Goal: Task Accomplishment & Management: Use online tool/utility

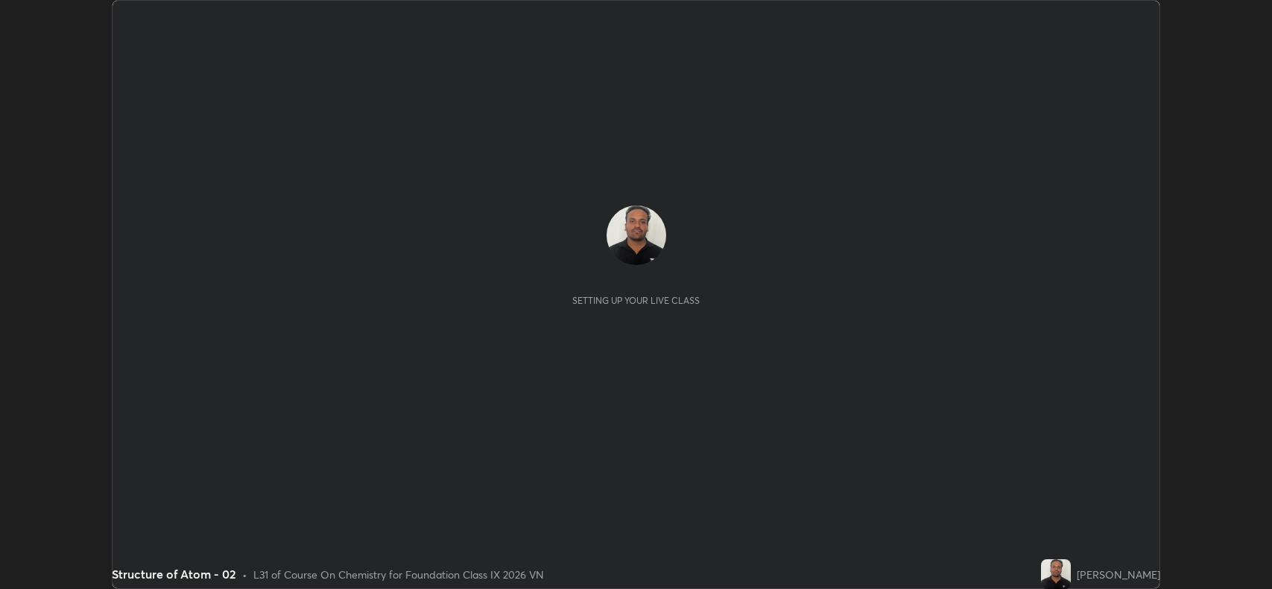
scroll to position [589, 1271]
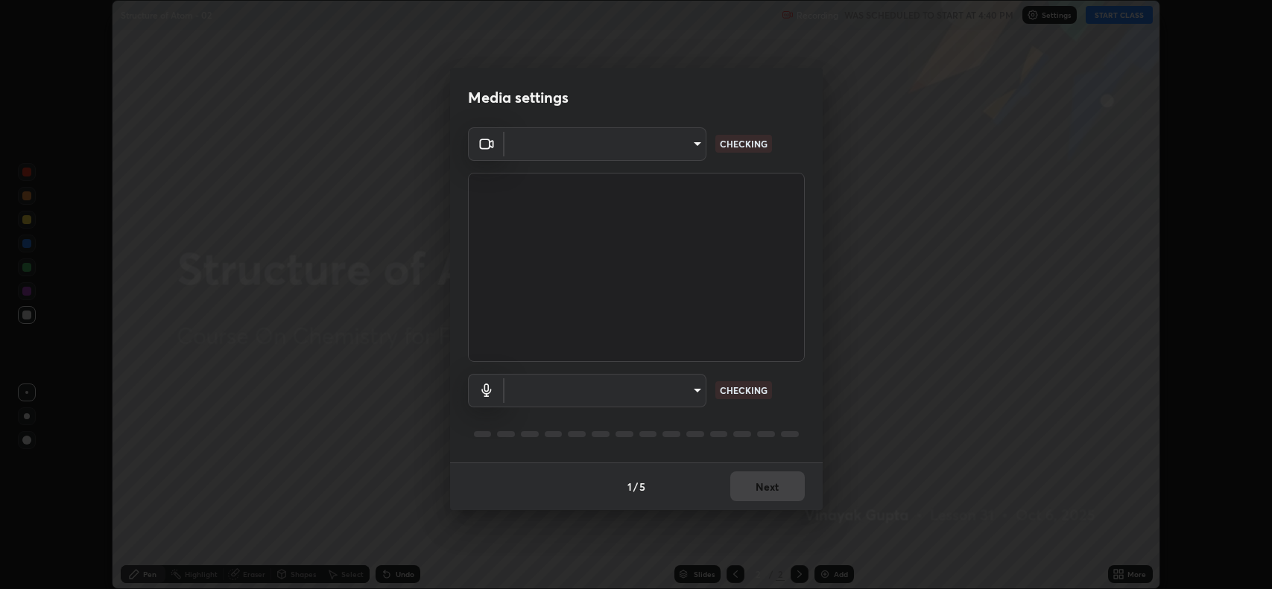
type input "3d3669ab98eb08dfec08fe7205f437c6ca727dbe0dc577df6724b55777633645"
type input "d9901a6431a2261644e2176a95a173659b494592f8df8e4044632e2b5b208f11"
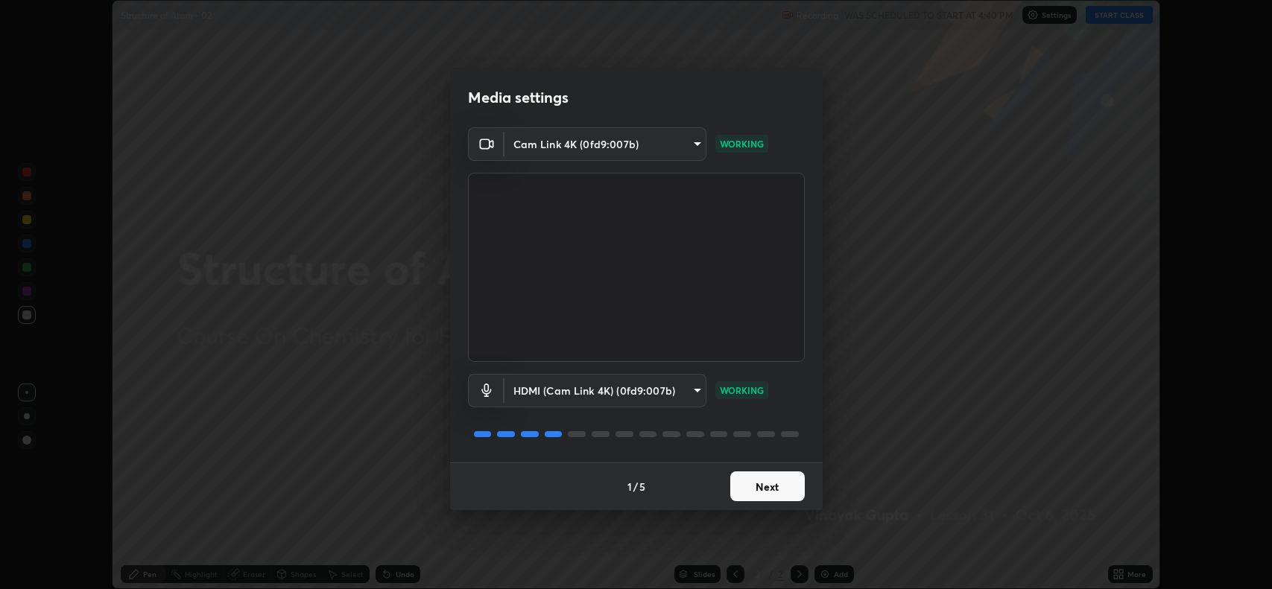
click at [790, 487] on button "Next" at bounding box center [767, 487] width 75 height 30
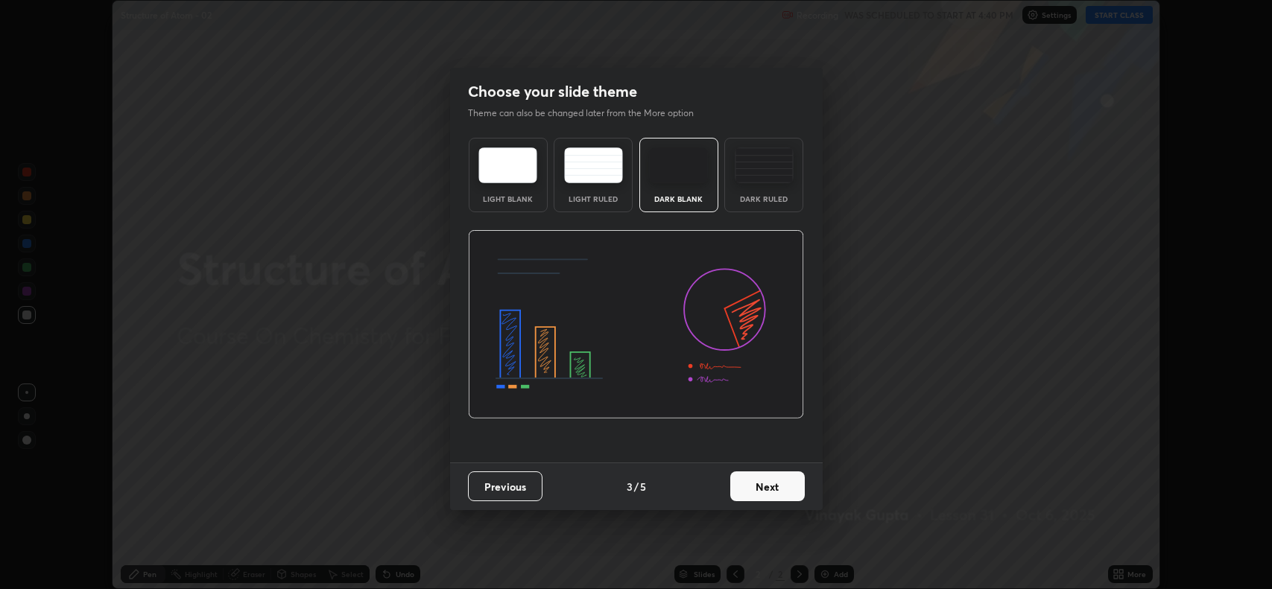
click at [785, 496] on button "Next" at bounding box center [767, 487] width 75 height 30
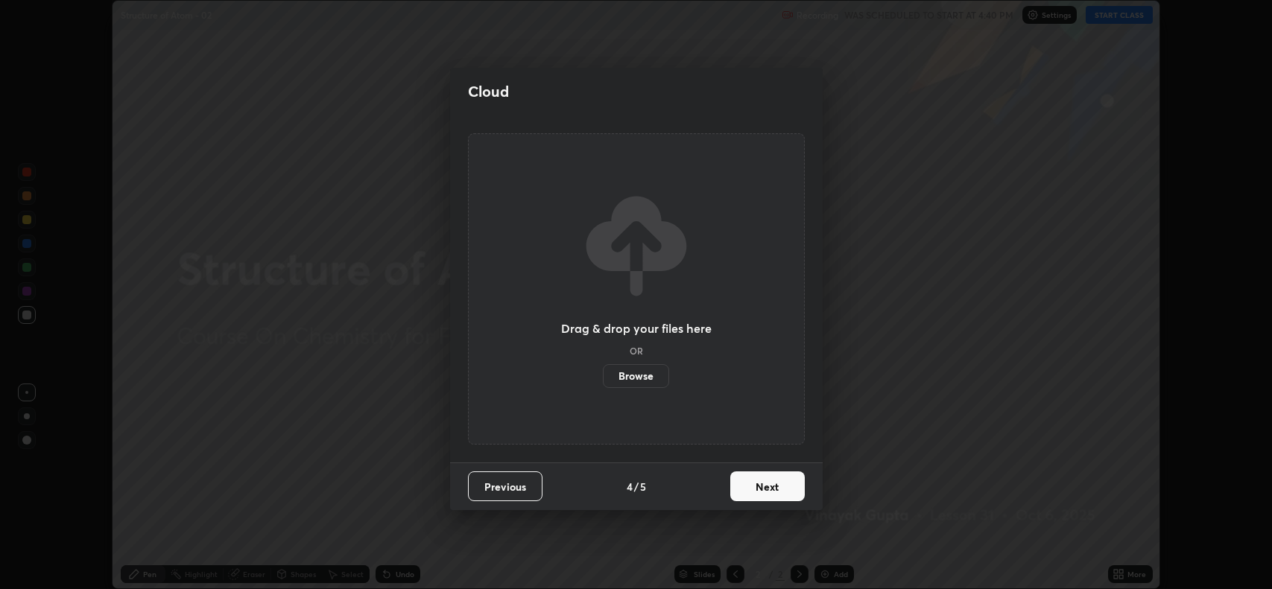
click at [785, 497] on button "Next" at bounding box center [767, 487] width 75 height 30
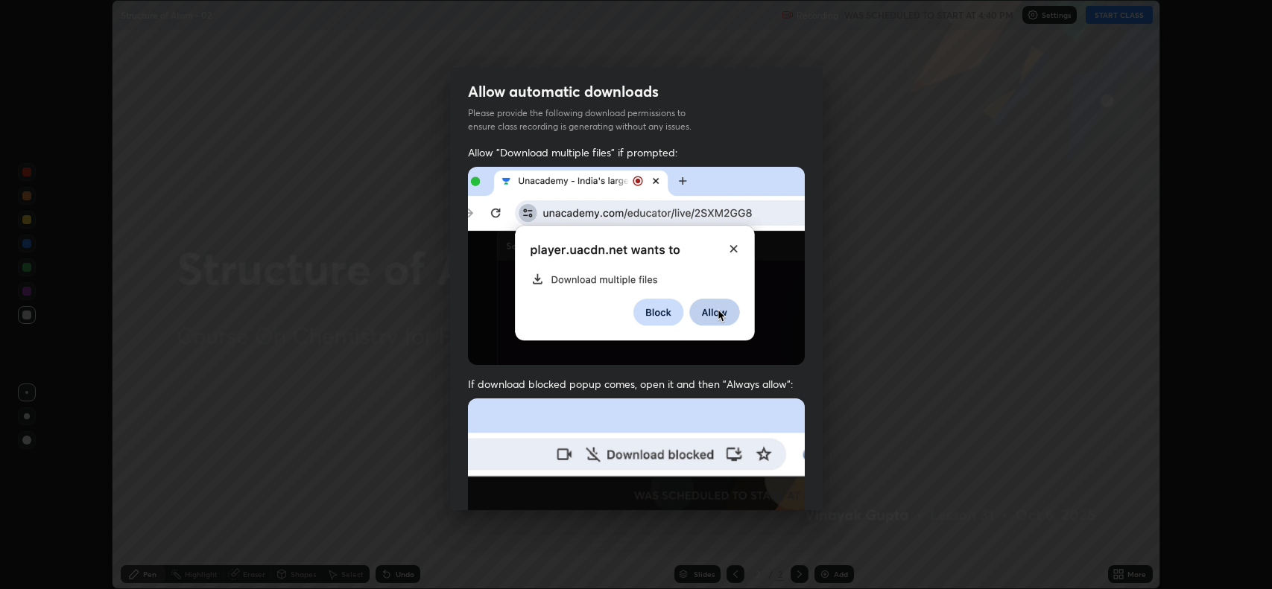
click at [782, 492] on img at bounding box center [636, 562] width 337 height 326
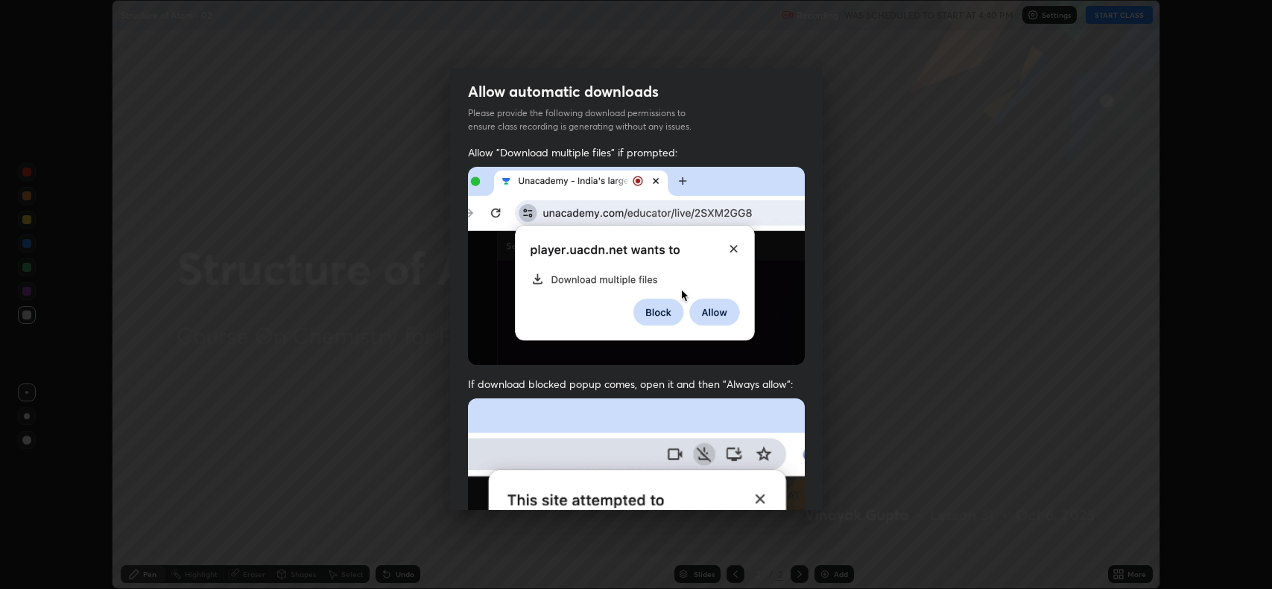
click at [753, 355] on img at bounding box center [636, 266] width 337 height 199
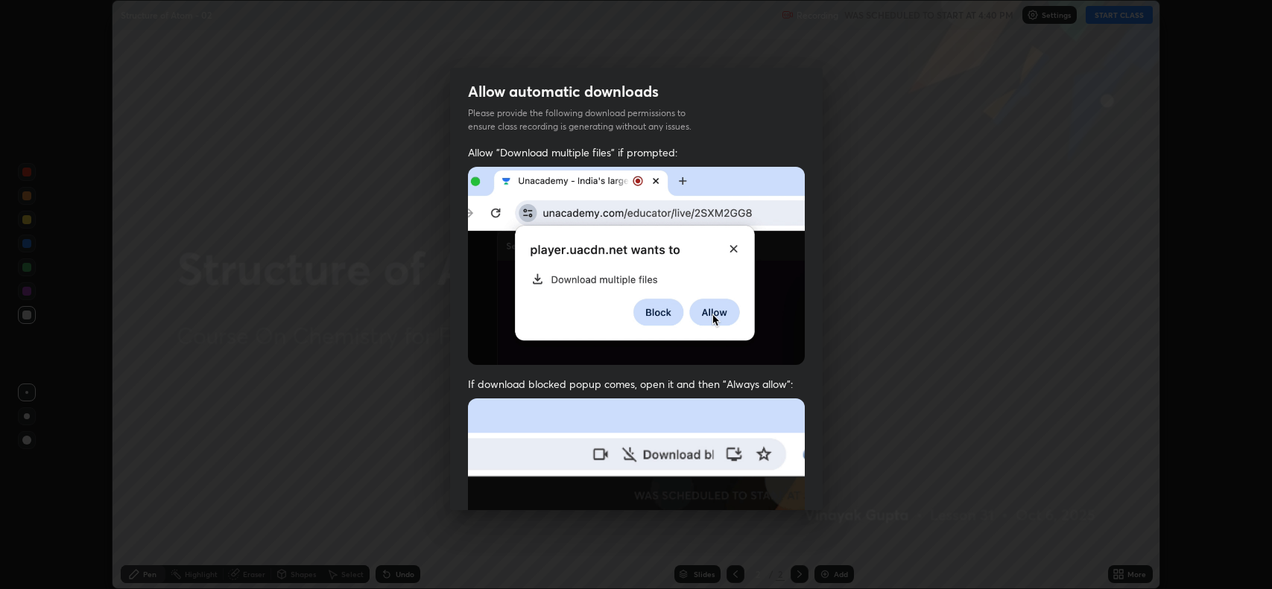
click at [772, 235] on img at bounding box center [636, 266] width 337 height 199
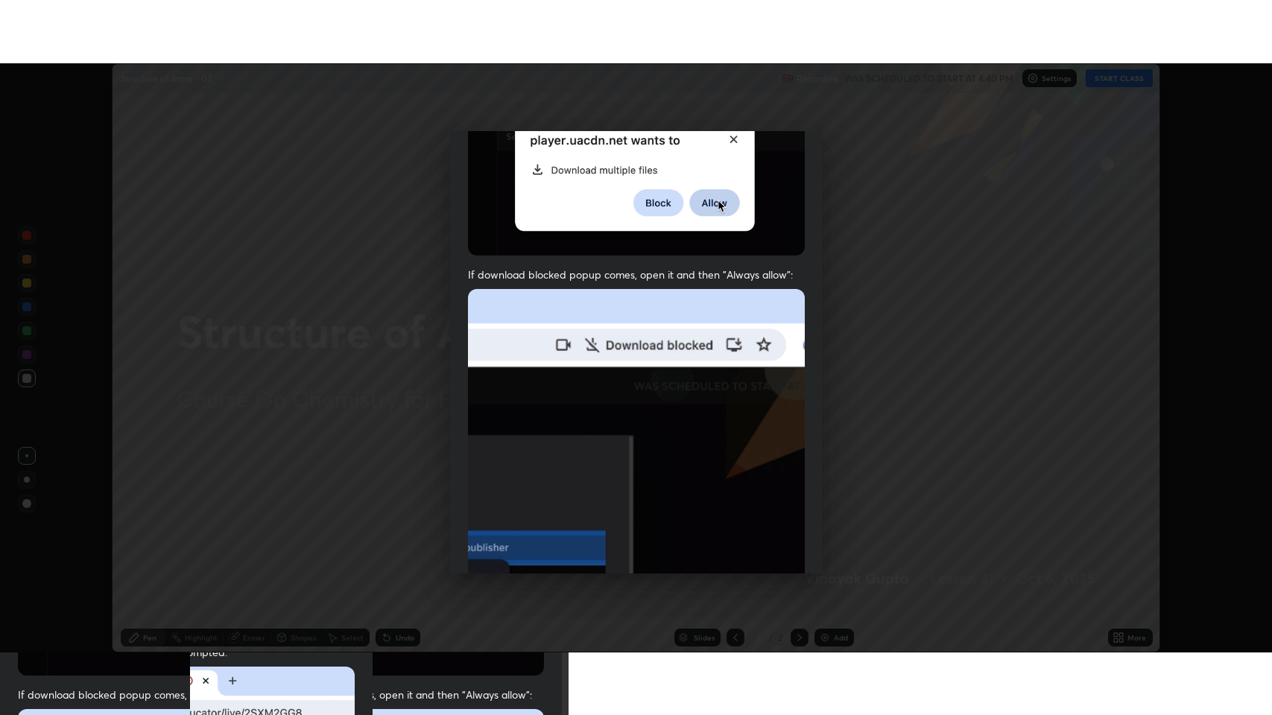
scroll to position [303, 0]
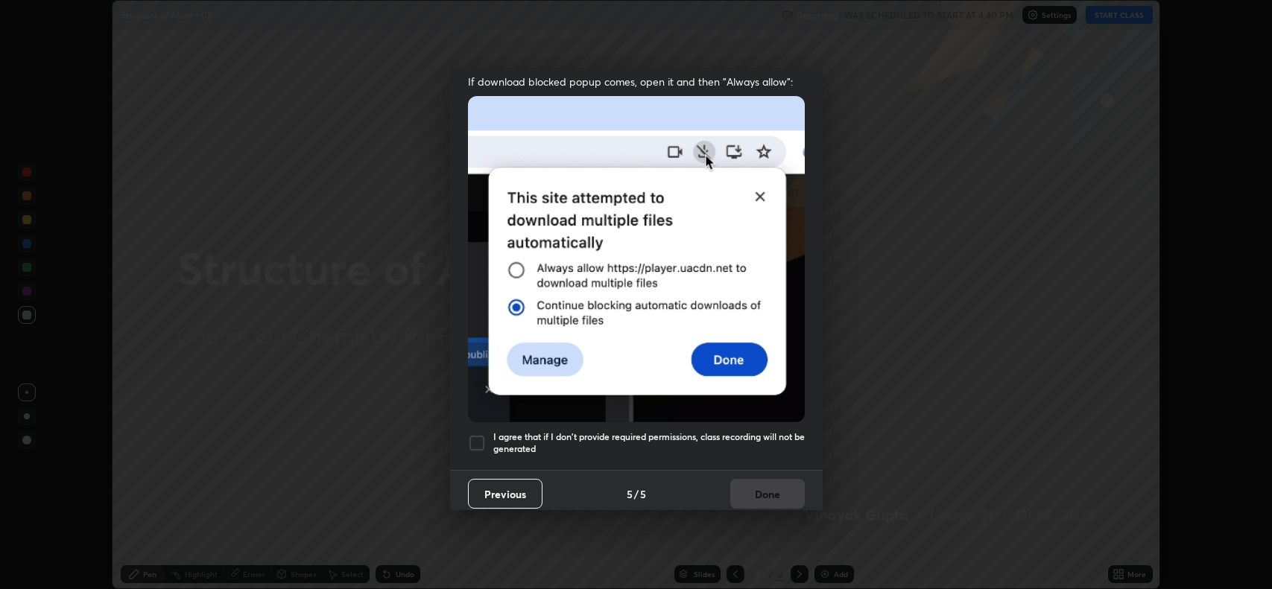
click at [728, 431] on h5 "I agree that if I don't provide required permissions, class recording will not …" at bounding box center [648, 442] width 311 height 23
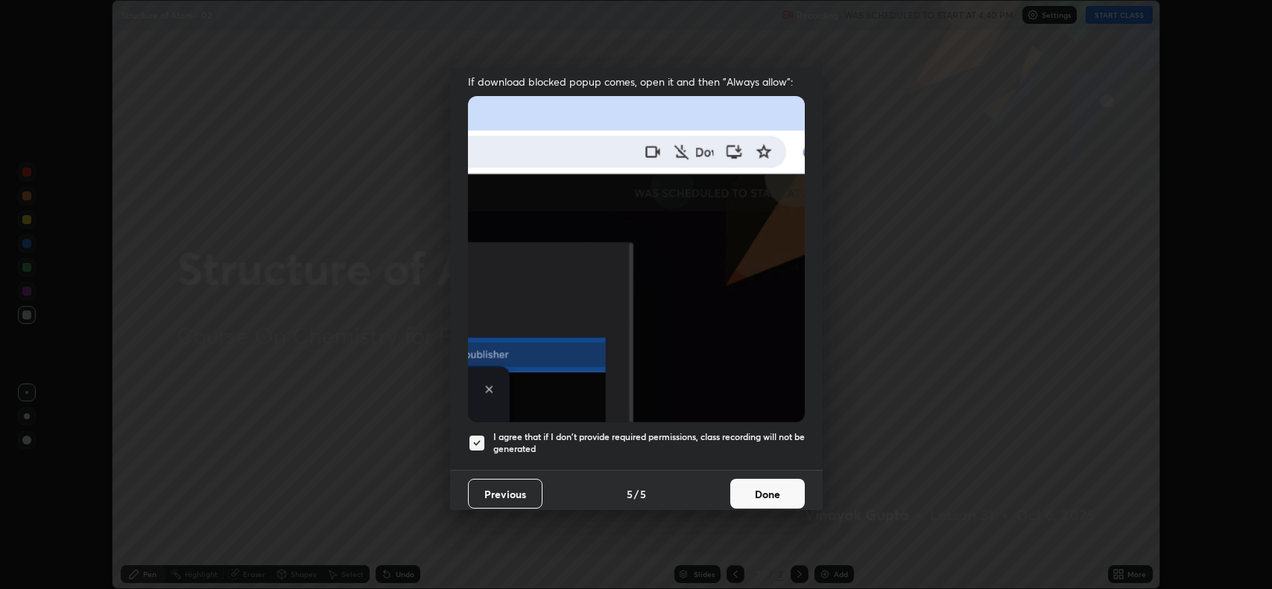
click at [776, 482] on button "Done" at bounding box center [767, 494] width 75 height 30
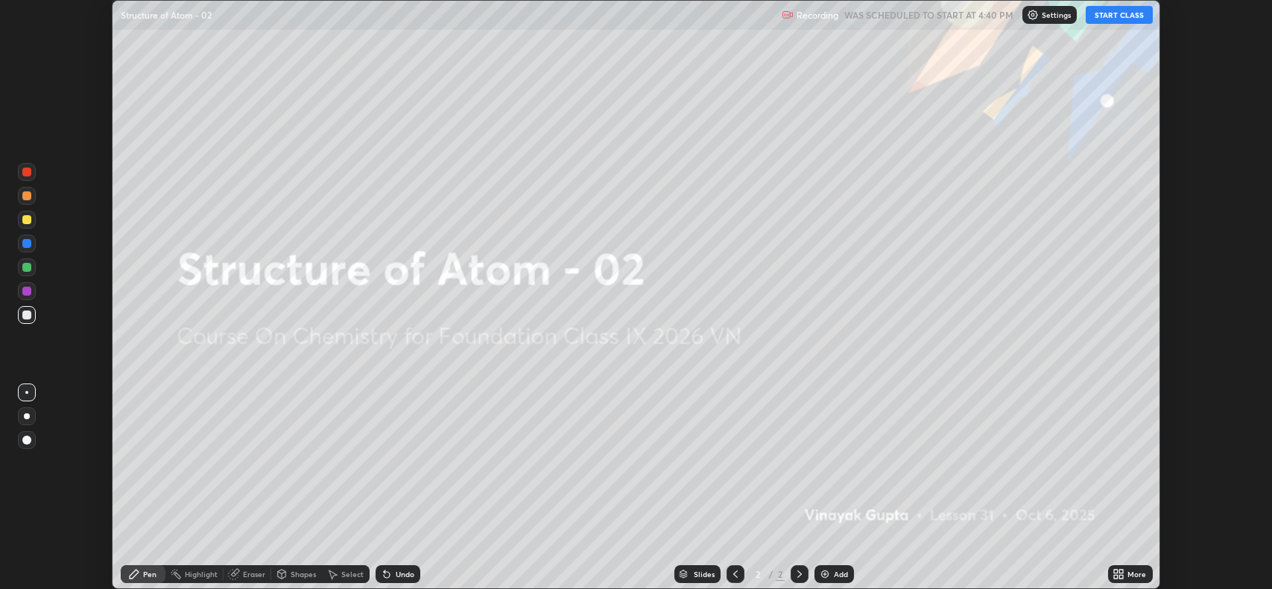
click at [1122, 20] on button "START CLASS" at bounding box center [1119, 15] width 67 height 18
click at [1134, 575] on div "More" at bounding box center [1136, 574] width 19 height 7
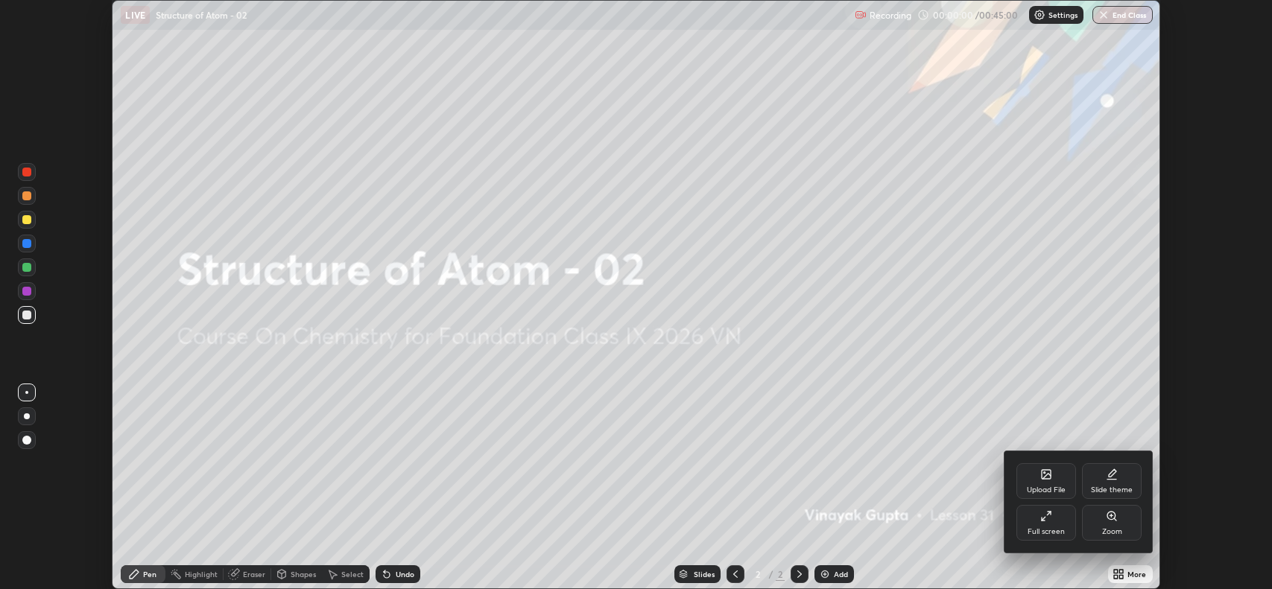
click at [1058, 534] on div "Full screen" at bounding box center [1046, 531] width 37 height 7
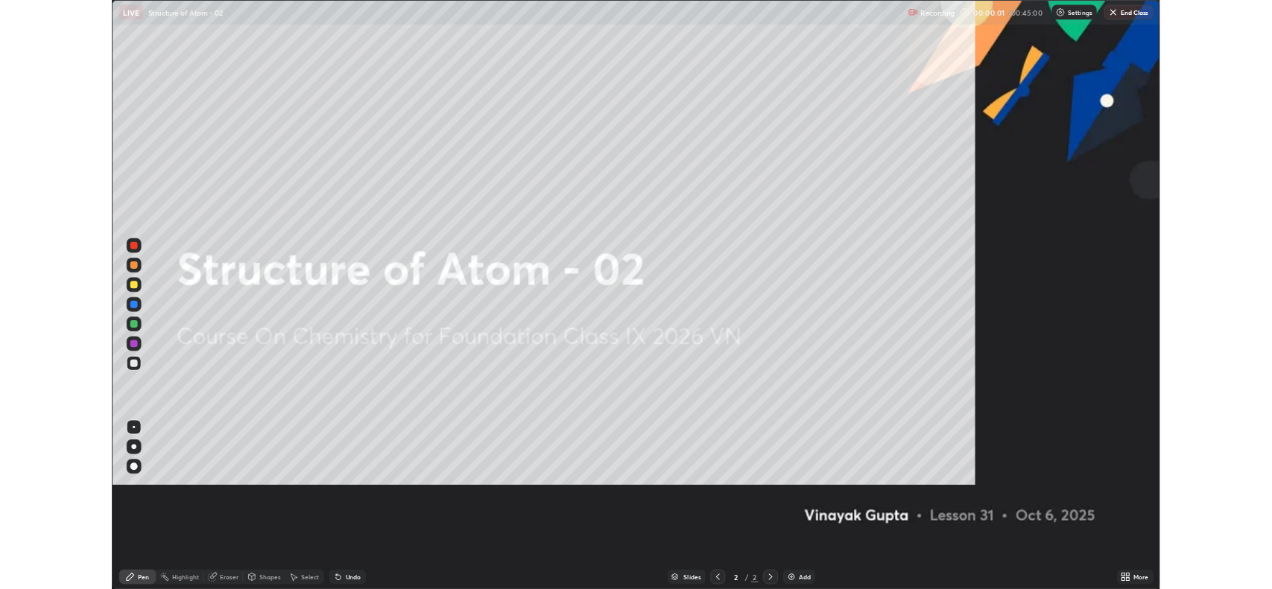
scroll to position [715, 1272]
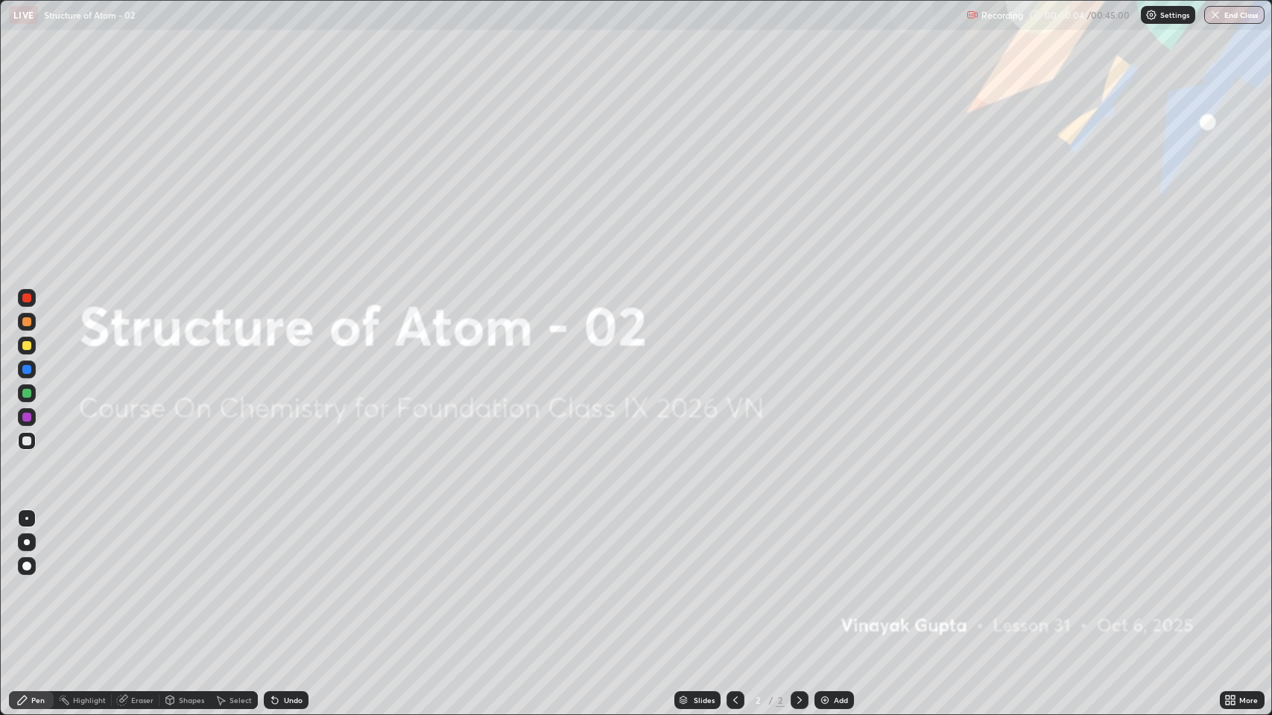
click at [846, 589] on div "Add" at bounding box center [833, 700] width 39 height 18
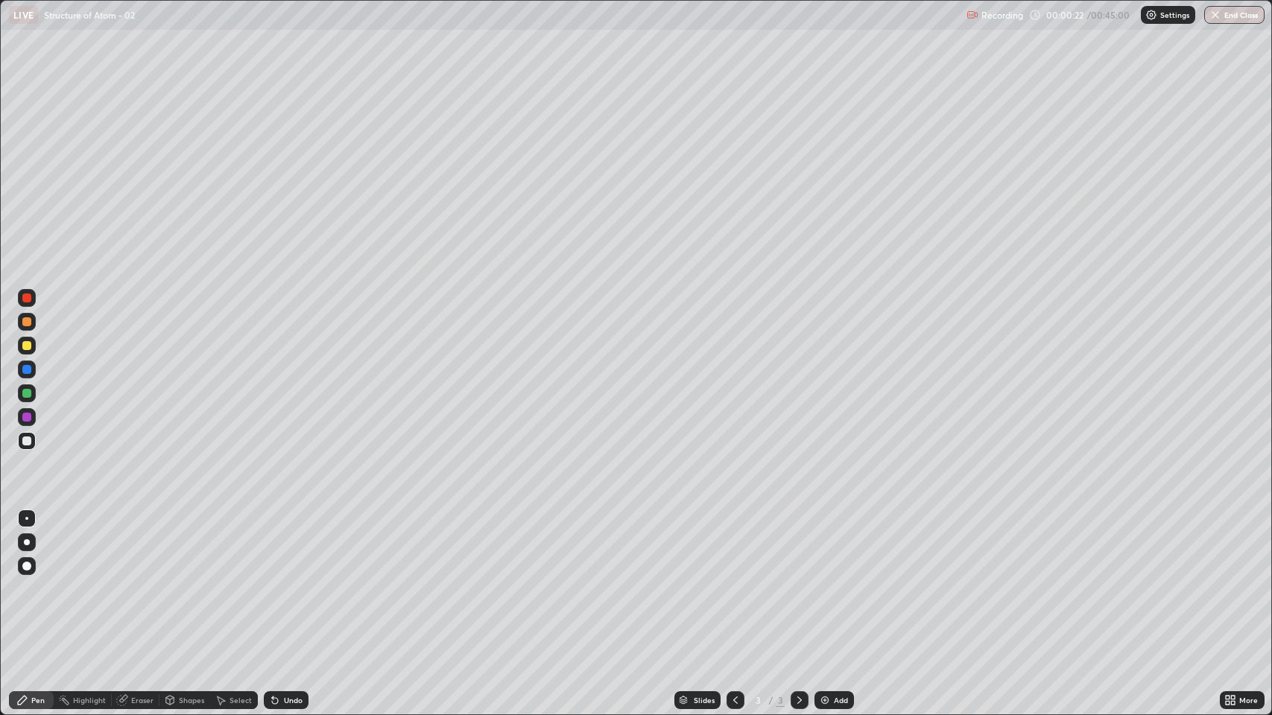
click at [194, 589] on div "Shapes" at bounding box center [191, 700] width 25 height 7
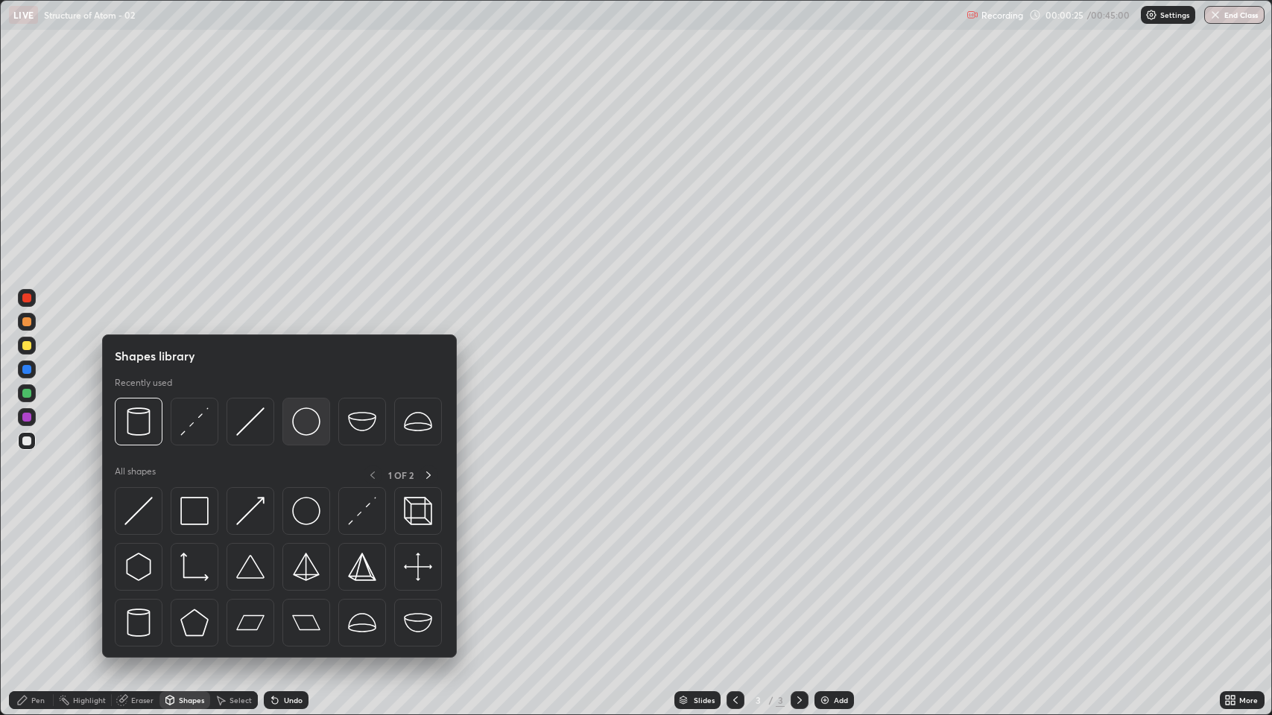
click at [309, 438] on div at bounding box center [306, 422] width 48 height 48
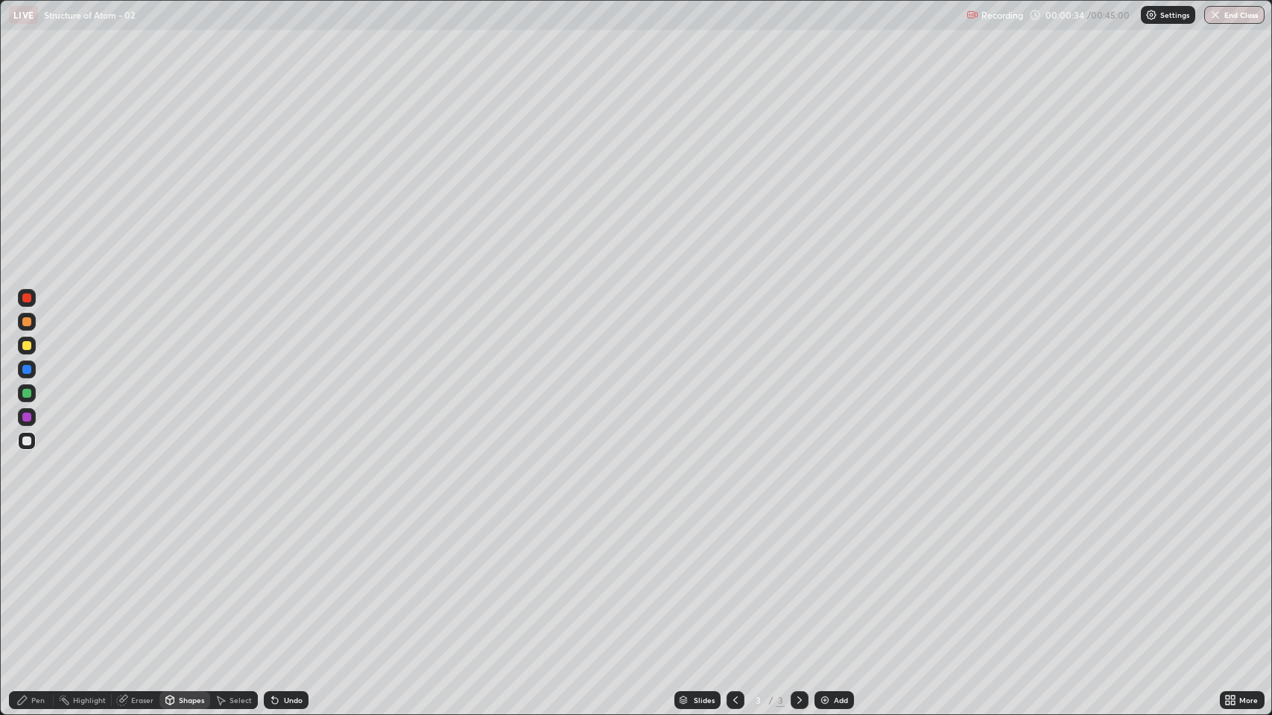
click at [37, 589] on div "Pen" at bounding box center [37, 700] width 13 height 7
click at [25, 341] on div at bounding box center [26, 345] width 9 height 9
click at [303, 589] on div "Undo" at bounding box center [286, 700] width 45 height 18
click at [305, 589] on div "Undo" at bounding box center [286, 700] width 45 height 18
click at [28, 445] on div at bounding box center [26, 441] width 9 height 9
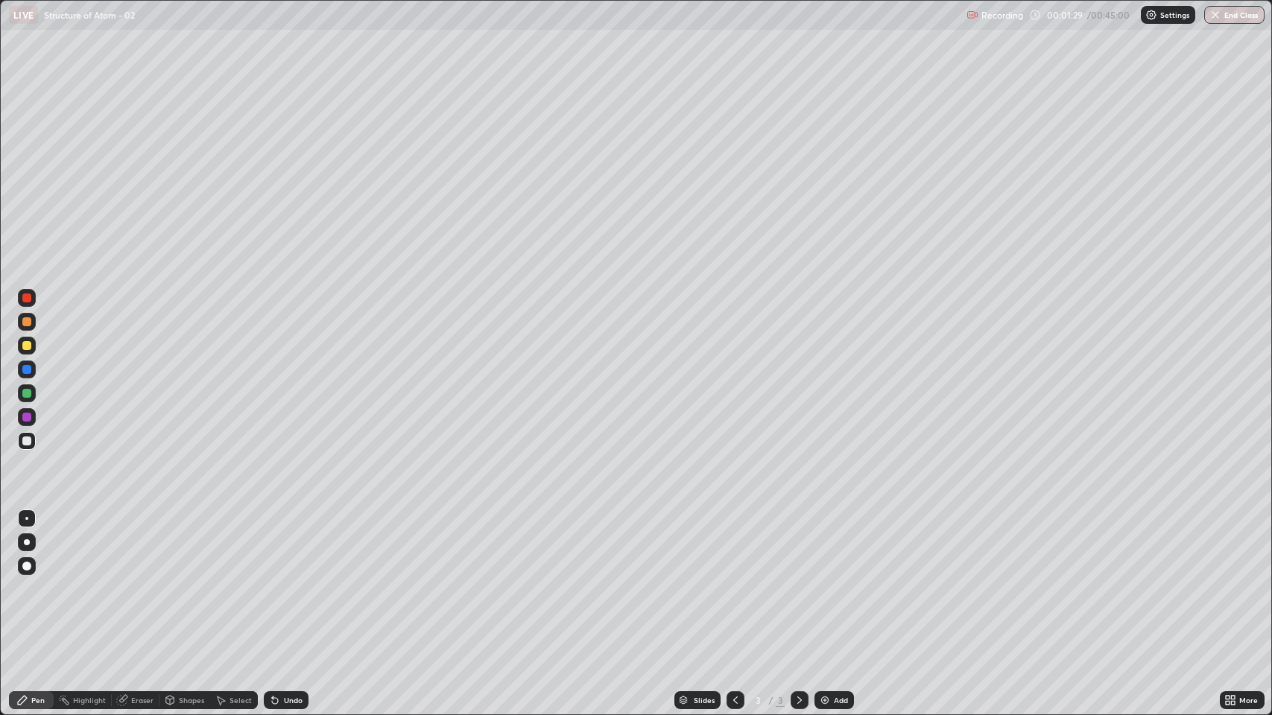
click at [191, 589] on div "Shapes" at bounding box center [184, 700] width 51 height 18
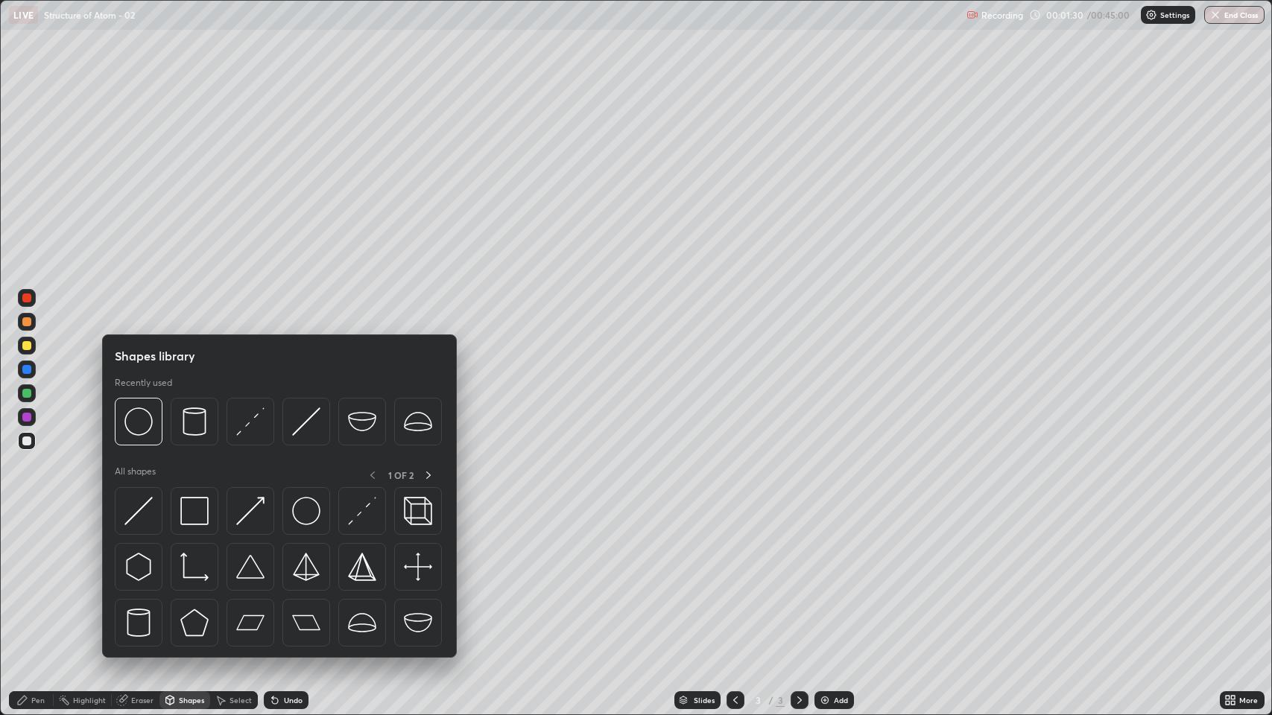
click at [311, 423] on img at bounding box center [306, 422] width 28 height 28
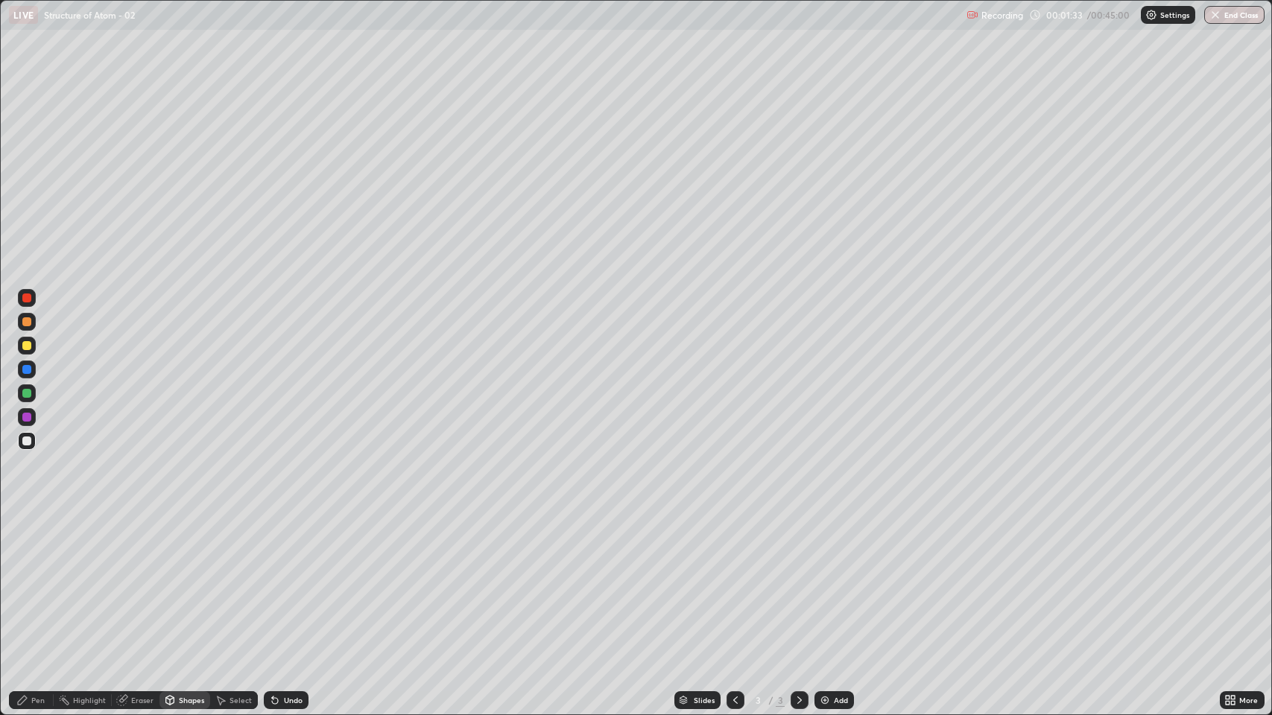
click at [28, 298] on div at bounding box center [26, 298] width 9 height 9
click at [31, 589] on div "Pen" at bounding box center [31, 700] width 45 height 18
click at [30, 320] on div at bounding box center [26, 321] width 9 height 9
click at [33, 346] on div at bounding box center [27, 346] width 18 height 18
click at [29, 433] on div at bounding box center [27, 441] width 18 height 18
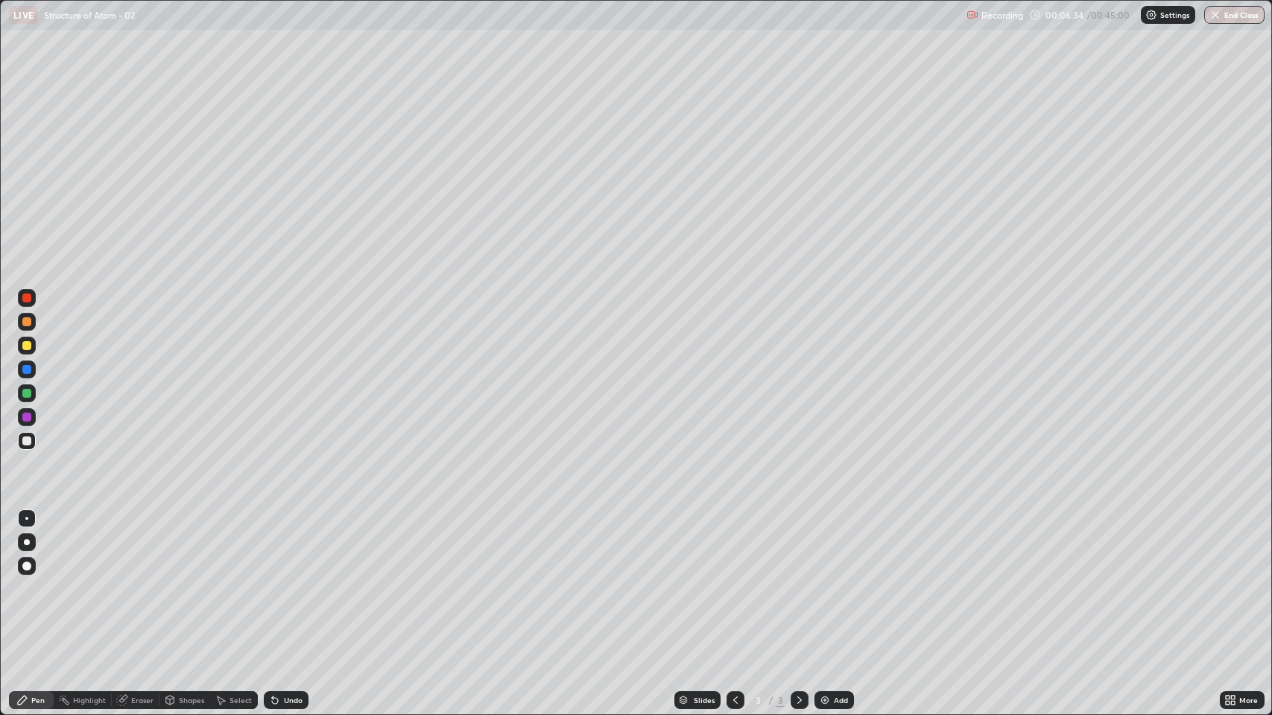
click at [145, 589] on div "Eraser" at bounding box center [142, 700] width 22 height 7
click at [36, 589] on div "Pen" at bounding box center [37, 700] width 13 height 7
click at [150, 589] on div "Eraser" at bounding box center [142, 700] width 22 height 7
click at [45, 589] on div "Pen" at bounding box center [31, 700] width 45 height 18
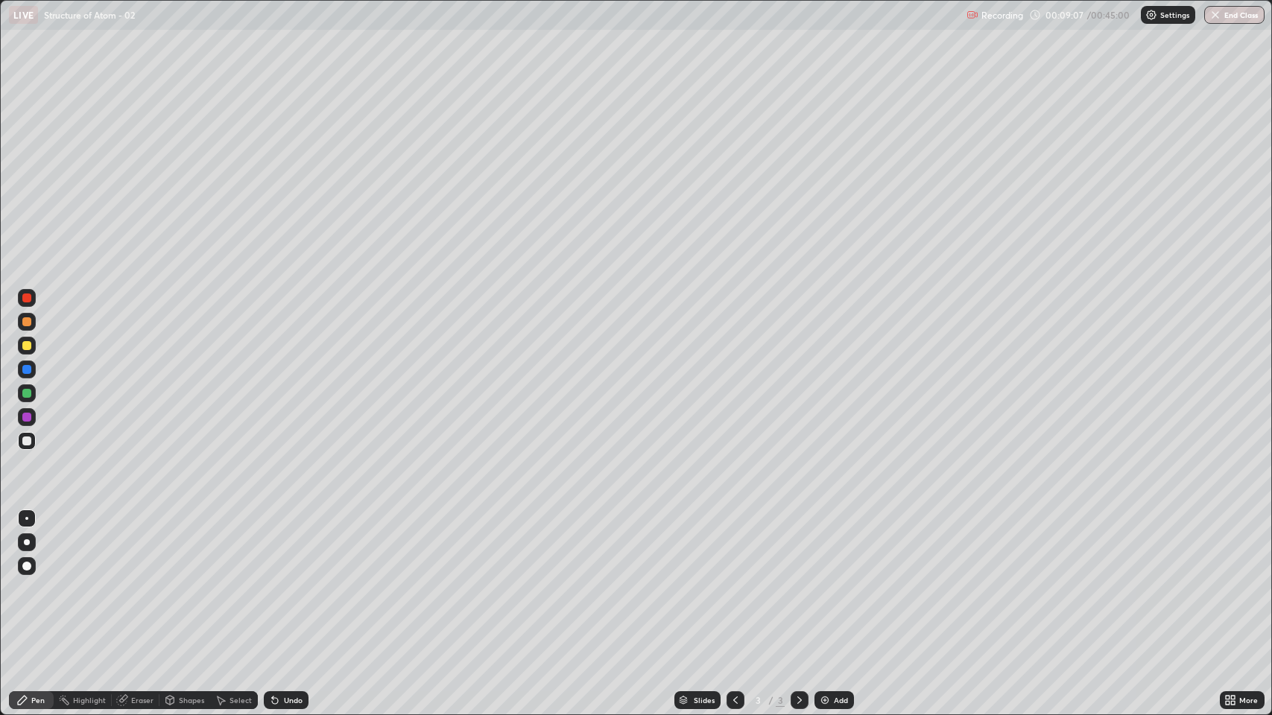
click at [290, 589] on div "Undo" at bounding box center [286, 700] width 45 height 18
click at [294, 589] on div "Undo" at bounding box center [286, 700] width 45 height 18
click at [139, 589] on div "Eraser" at bounding box center [136, 700] width 48 height 18
click at [30, 589] on div "Pen" at bounding box center [31, 700] width 45 height 18
click at [822, 589] on img at bounding box center [825, 700] width 12 height 12
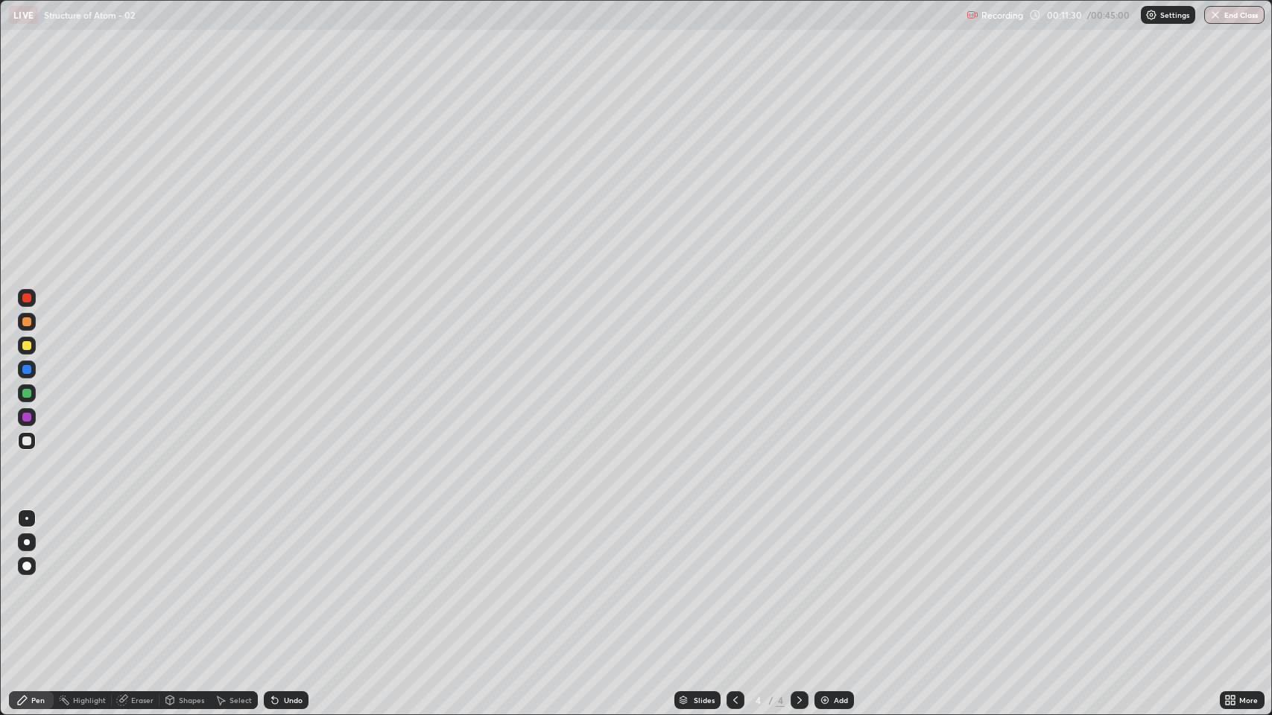
click at [27, 441] on div at bounding box center [26, 441] width 9 height 9
click at [26, 346] on div at bounding box center [26, 345] width 9 height 9
click at [28, 444] on div at bounding box center [26, 441] width 9 height 9
click at [25, 345] on div at bounding box center [26, 345] width 9 height 9
click at [28, 341] on div at bounding box center [26, 345] width 9 height 9
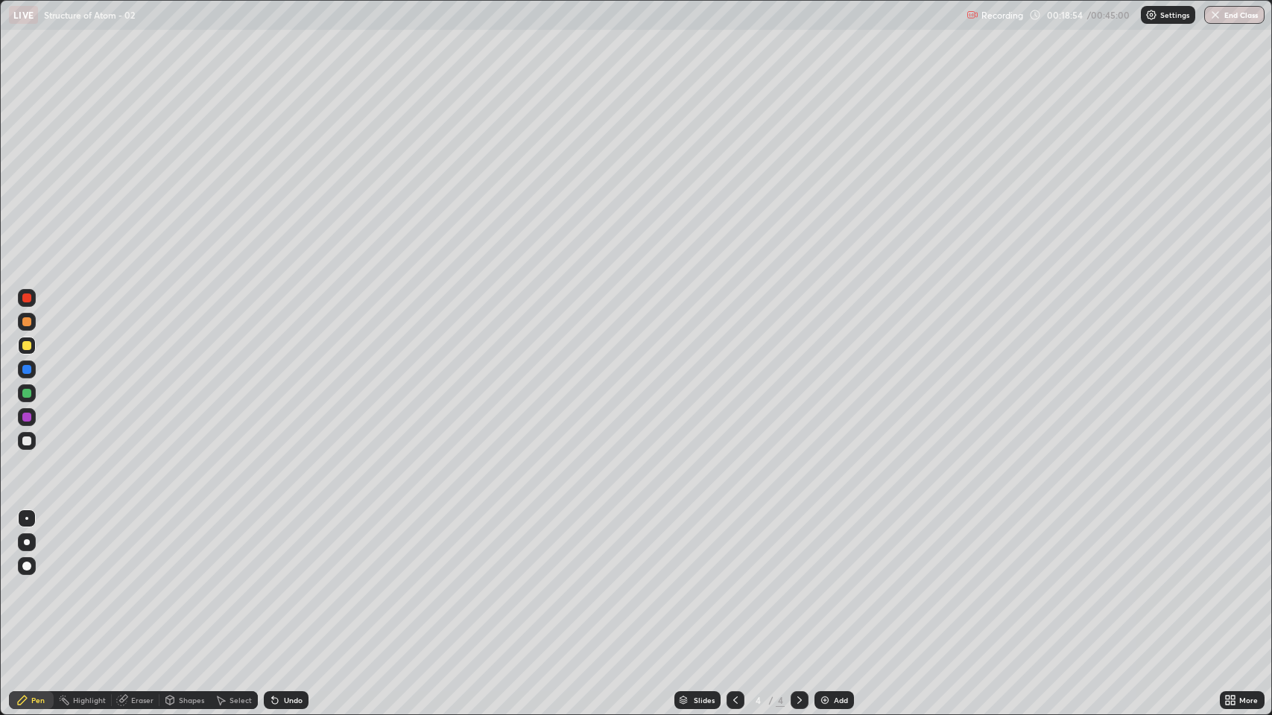
click at [301, 589] on div "Undo" at bounding box center [286, 700] width 45 height 18
click at [834, 589] on div "Add" at bounding box center [841, 700] width 14 height 7
click at [279, 589] on div "Undo" at bounding box center [286, 700] width 45 height 18
click at [289, 589] on div "Undo" at bounding box center [293, 700] width 19 height 7
click at [19, 442] on div at bounding box center [27, 441] width 18 height 18
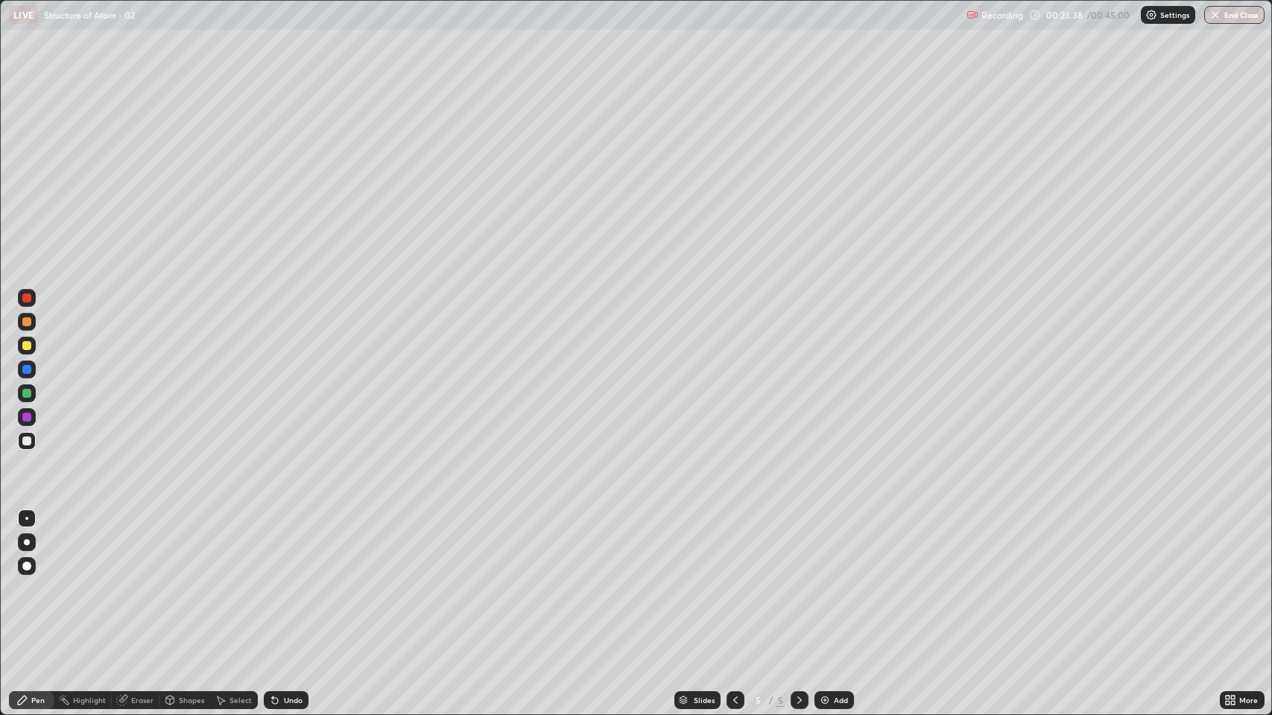
click at [849, 589] on div "Add" at bounding box center [833, 700] width 39 height 18
click at [27, 323] on div at bounding box center [26, 321] width 9 height 9
click at [27, 442] on div at bounding box center [26, 441] width 9 height 9
click at [27, 316] on div at bounding box center [27, 322] width 18 height 18
click at [843, 589] on div "Add" at bounding box center [833, 700] width 39 height 18
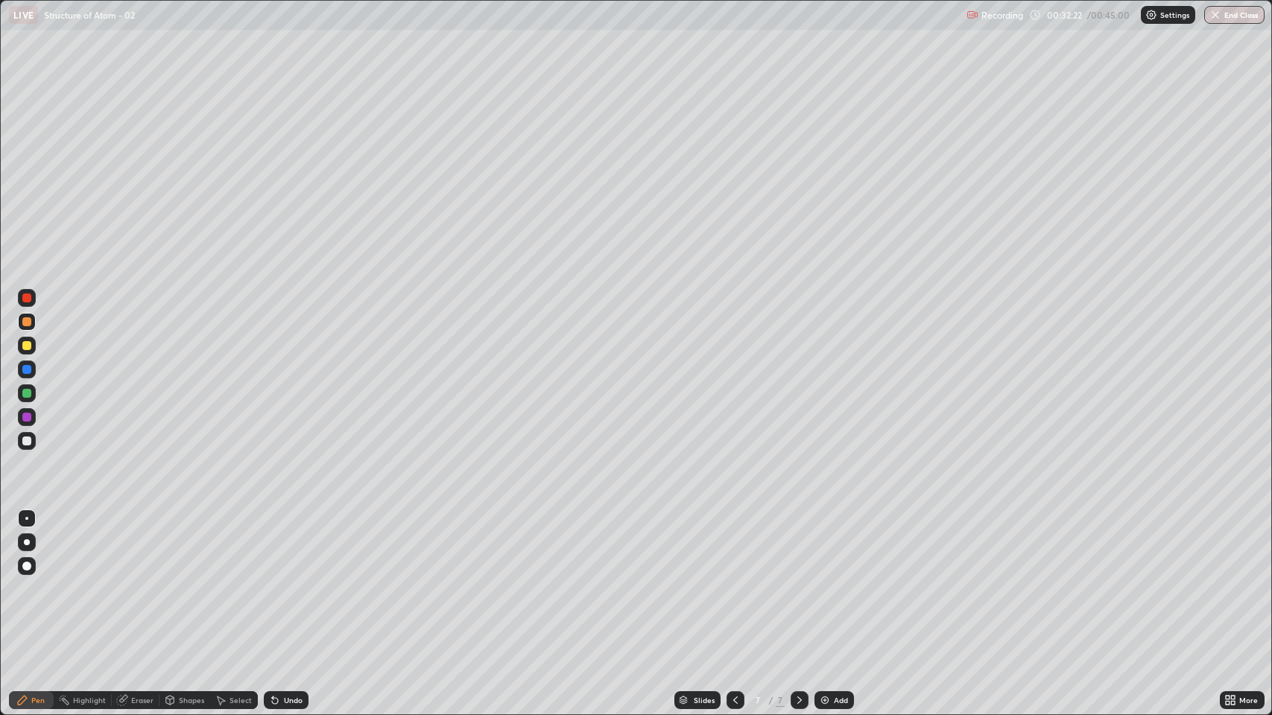
click at [29, 449] on div at bounding box center [27, 441] width 18 height 18
click at [820, 589] on img at bounding box center [825, 700] width 12 height 12
click at [27, 322] on div at bounding box center [26, 321] width 9 height 9
click at [27, 441] on div at bounding box center [26, 441] width 9 height 9
click at [290, 589] on div "Undo" at bounding box center [293, 700] width 19 height 7
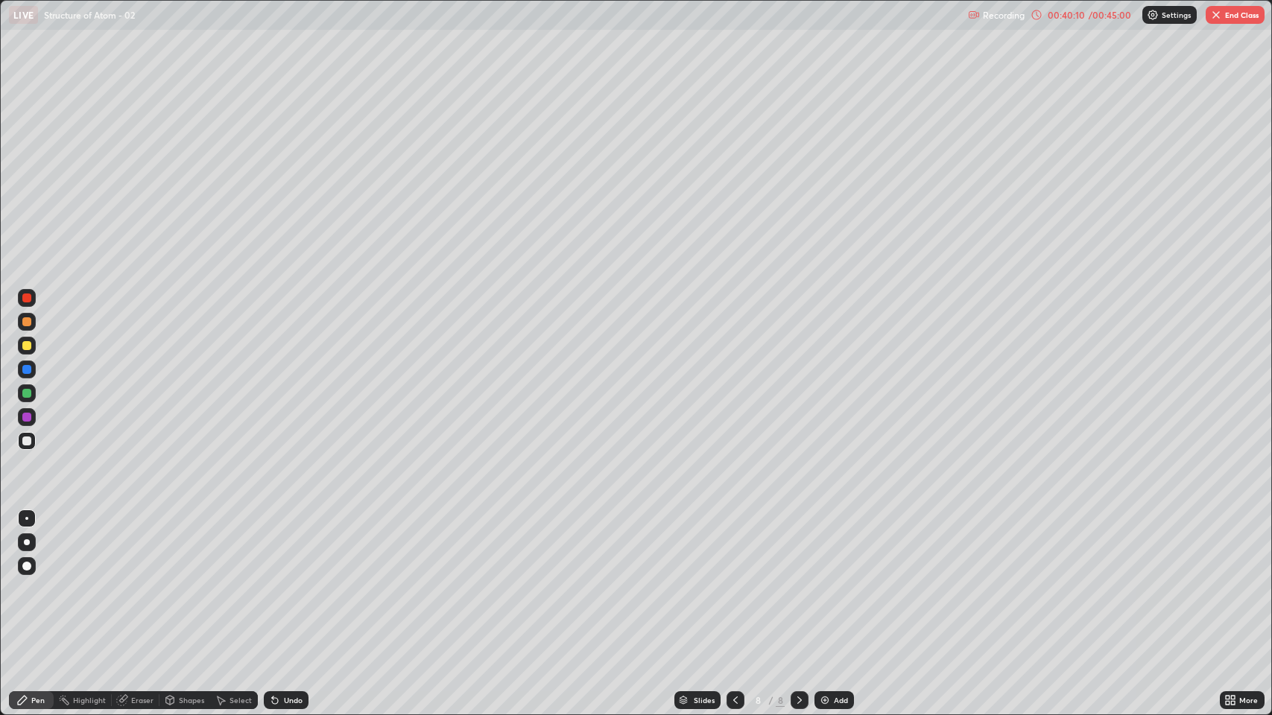
click at [183, 589] on div "Shapes" at bounding box center [184, 700] width 51 height 18
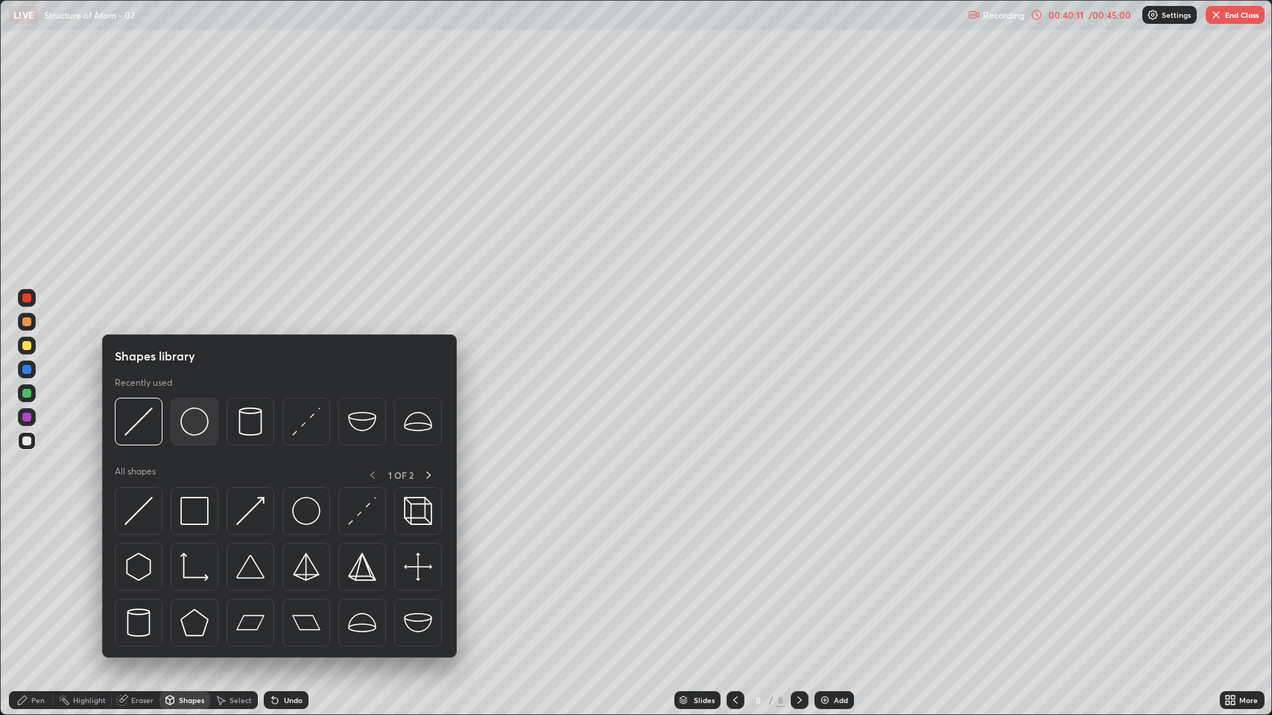
click at [212, 421] on div at bounding box center [195, 422] width 48 height 48
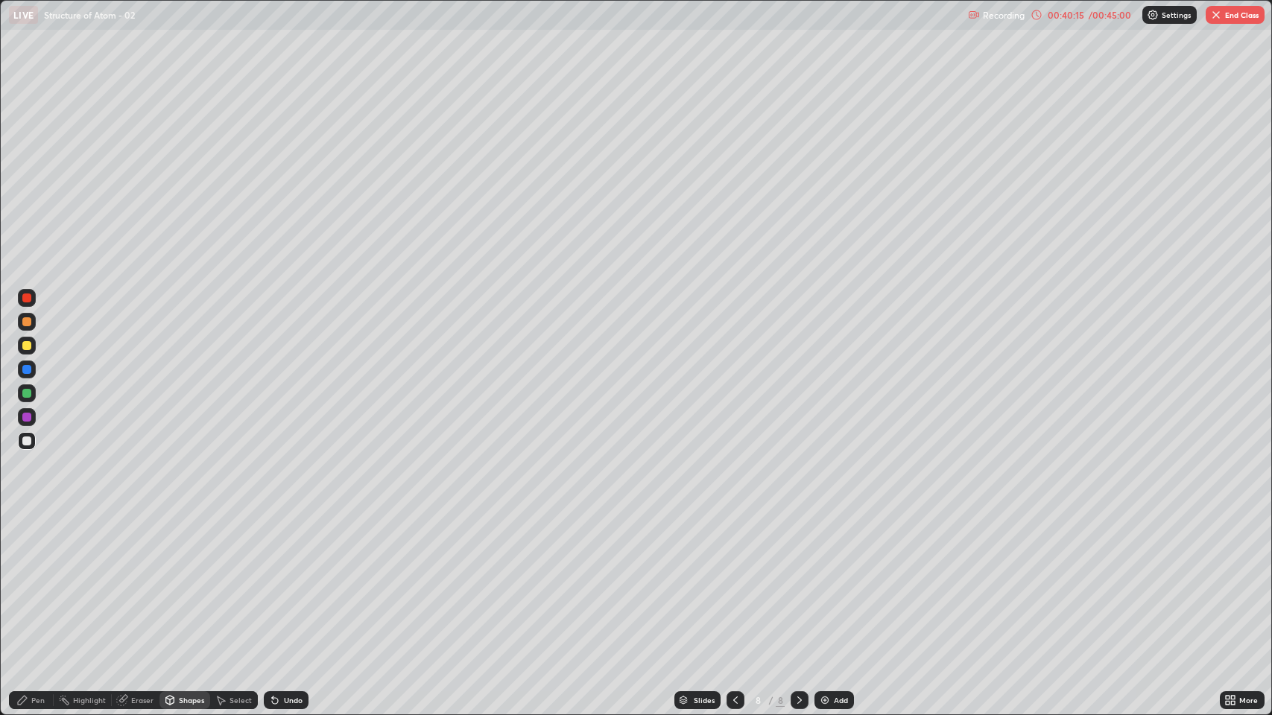
click at [37, 589] on div "Pen" at bounding box center [31, 700] width 45 height 18
click at [29, 343] on div at bounding box center [26, 345] width 9 height 9
click at [1242, 12] on button "End Class" at bounding box center [1235, 15] width 59 height 18
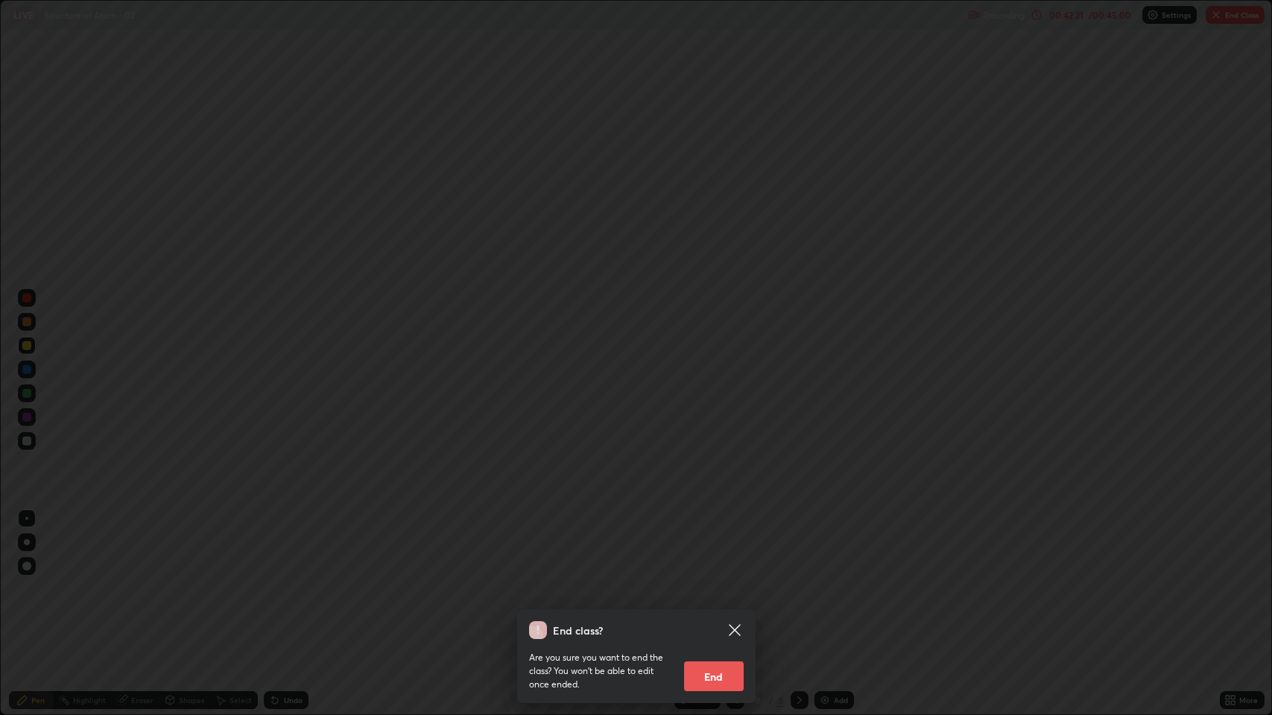
click at [713, 589] on button "End" at bounding box center [714, 677] width 60 height 30
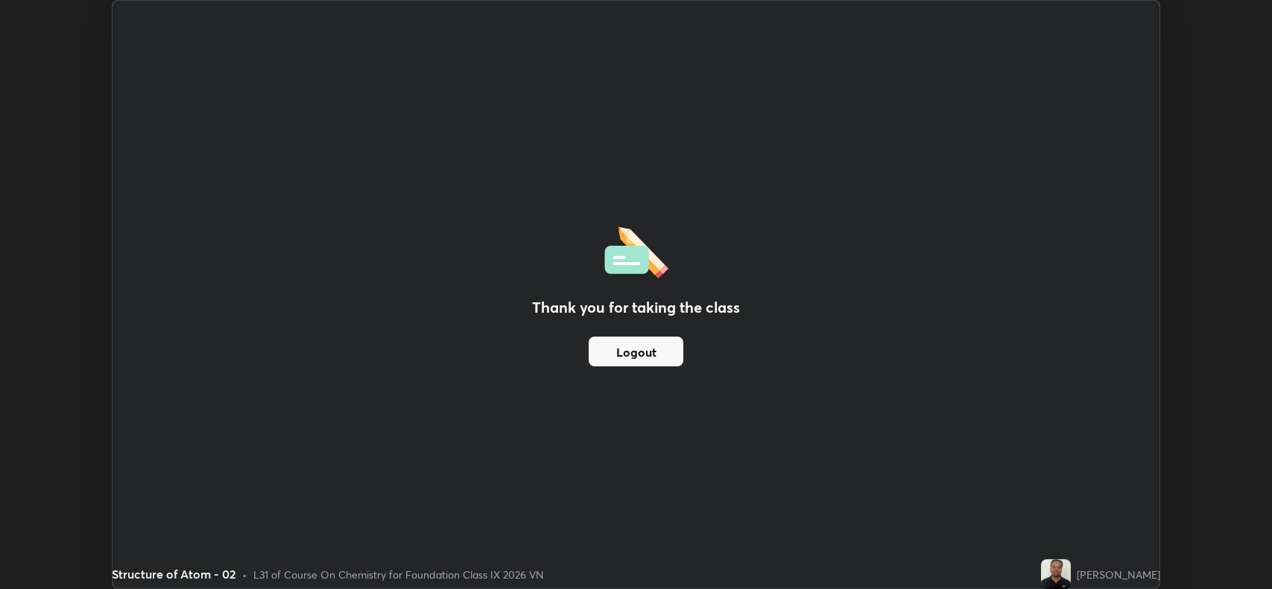
scroll to position [73923, 73240]
